Goal: Information Seeking & Learning: Learn about a topic

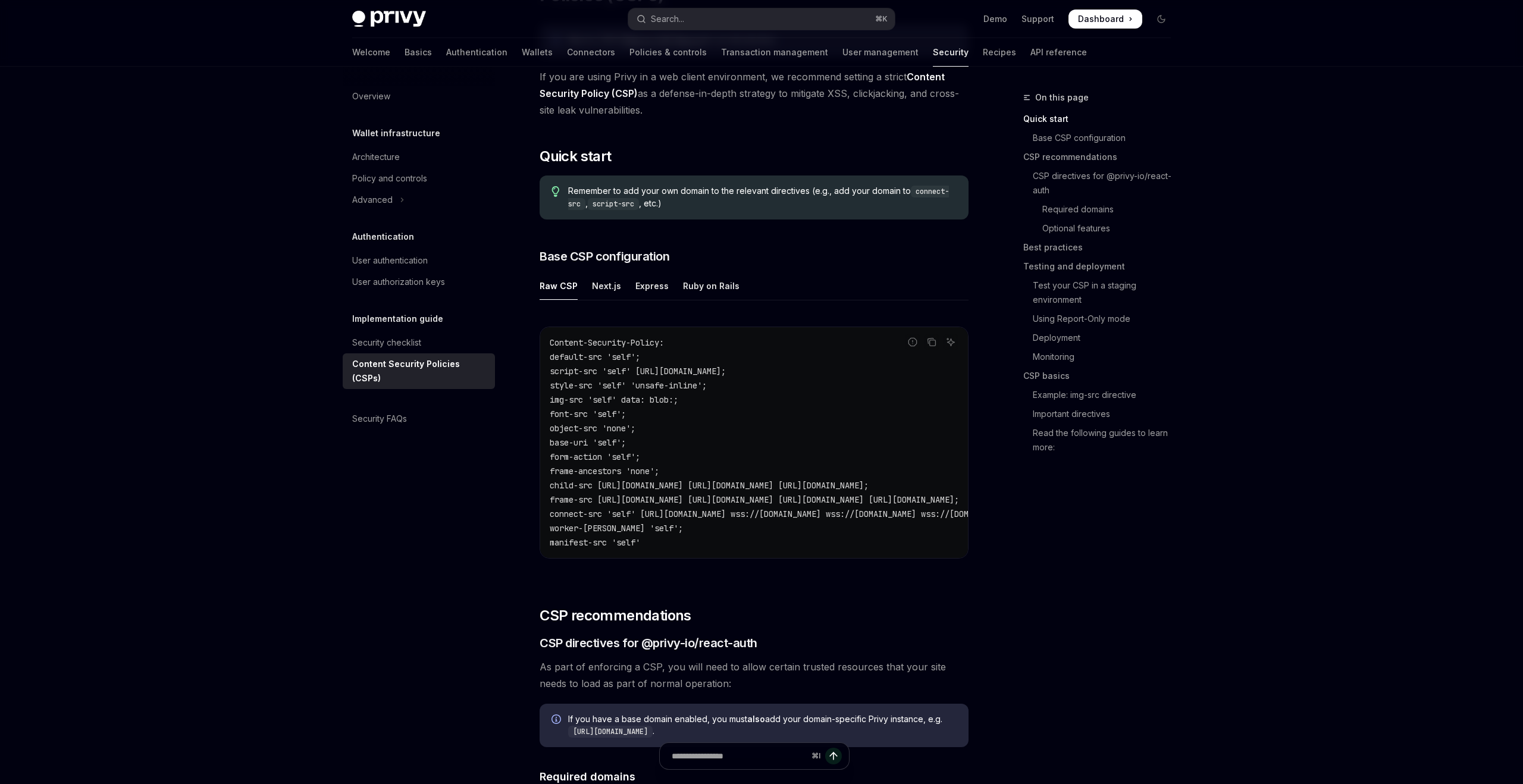
scroll to position [148, 0]
click at [605, 289] on div "Next.js" at bounding box center [606, 285] width 29 height 28
type textarea "*"
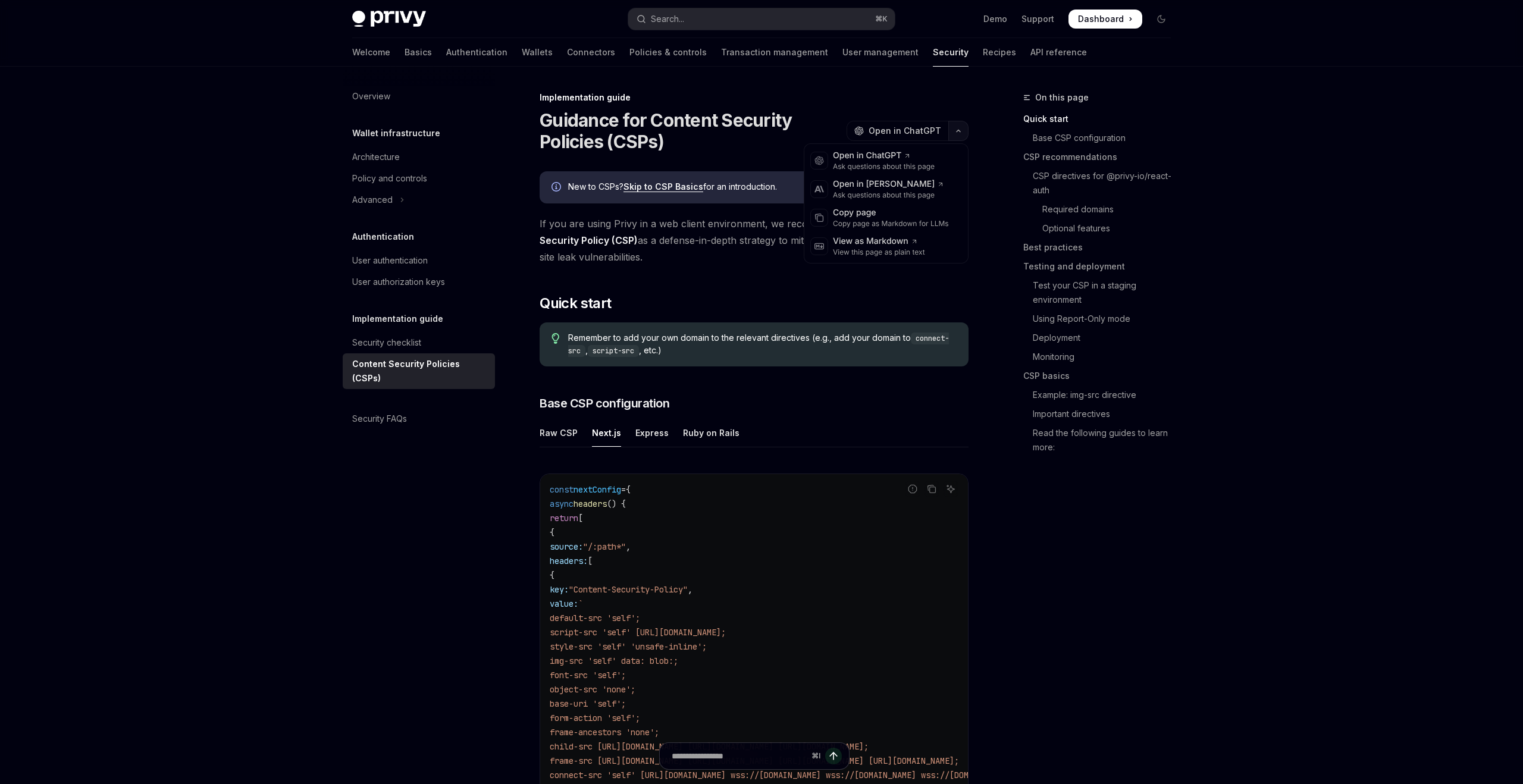
click at [954, 130] on icon "button" at bounding box center [958, 131] width 14 height 5
click at [877, 223] on div "Copy page as Markdown for LLMs" at bounding box center [891, 223] width 116 height 10
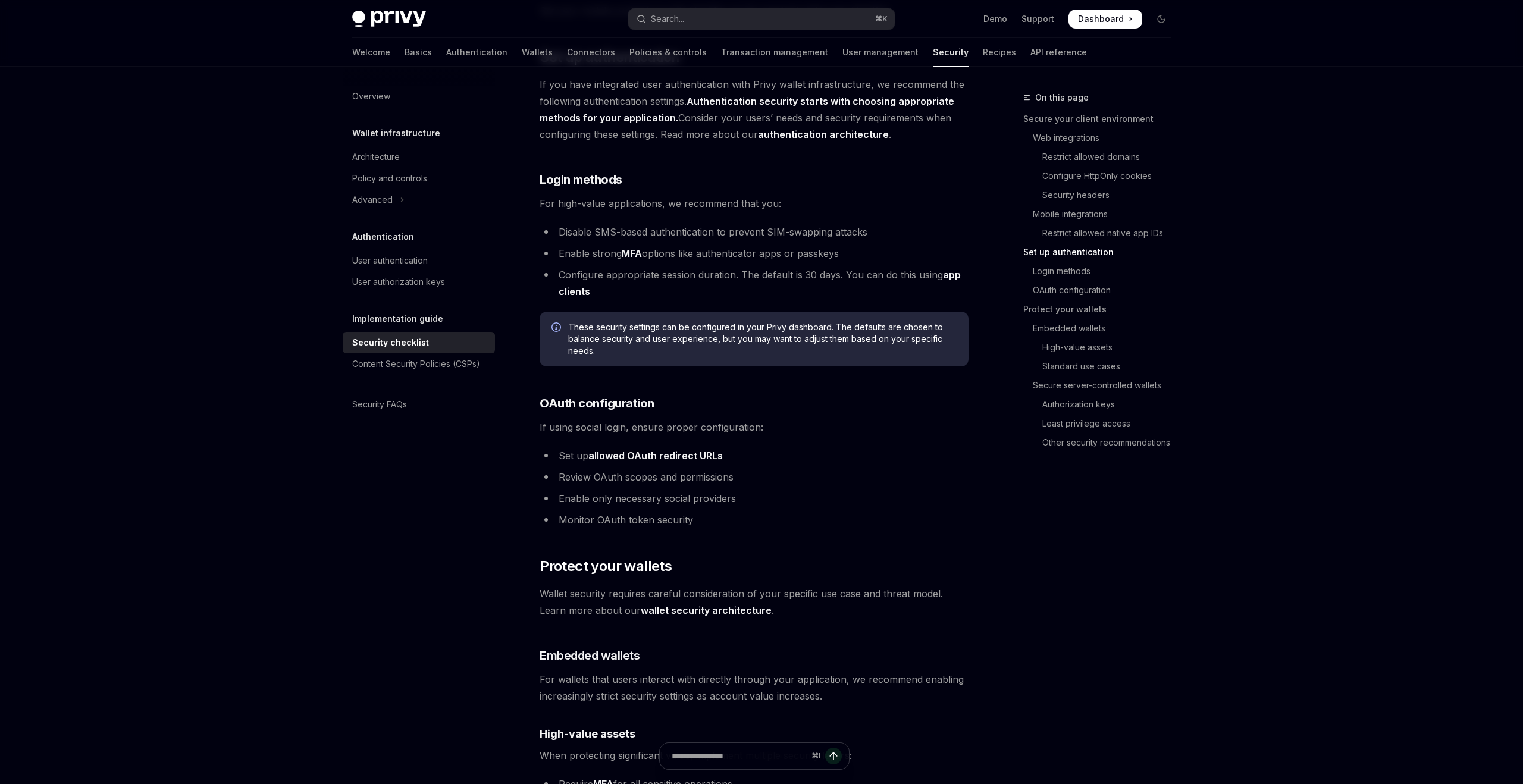
scroll to position [1004, 0]
